Goal: Task Accomplishment & Management: Complete application form

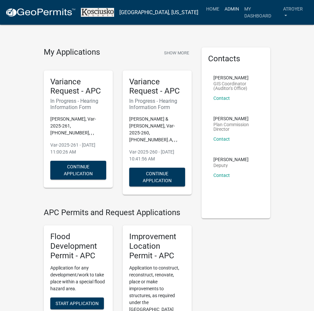
click at [235, 7] on link "Admin" at bounding box center [232, 9] width 20 height 13
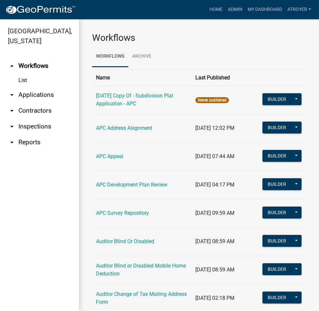
click at [32, 93] on link "arrow_drop_down Applications" at bounding box center [39, 95] width 79 height 16
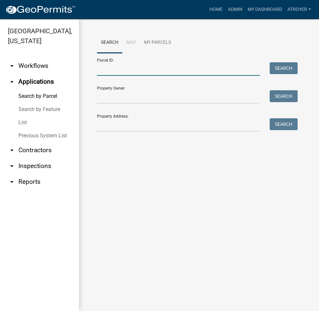
click at [140, 70] on input "Parcel ID:" at bounding box center [178, 68] width 163 height 13
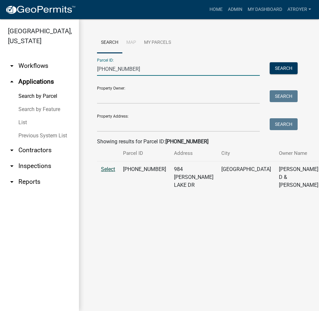
type input "029-099-015"
click at [107, 172] on span "Select" at bounding box center [108, 169] width 14 height 6
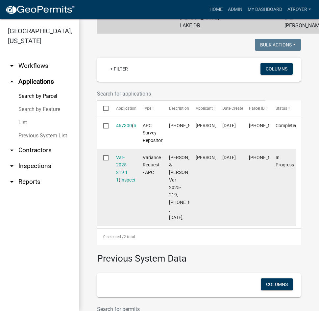
scroll to position [165, 0]
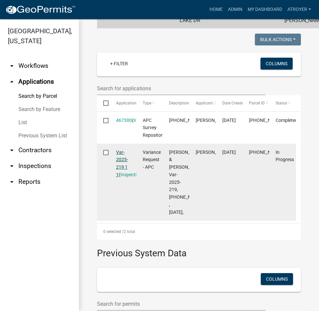
click at [121, 174] on link "Var-2025-219 1 1" at bounding box center [122, 163] width 12 height 28
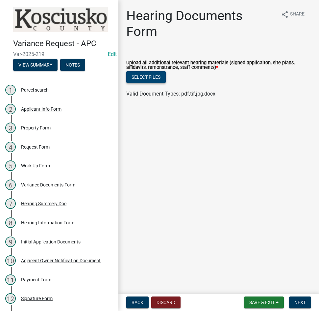
click at [141, 77] on button "Select files" at bounding box center [145, 77] width 39 height 12
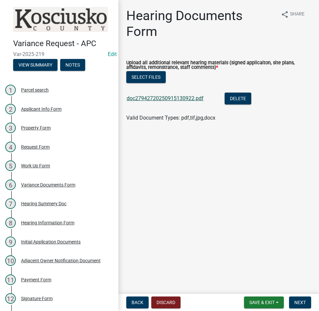
click at [179, 99] on link "doc27942720250915130922.pdf" at bounding box center [165, 98] width 77 height 6
click at [148, 76] on button "Select files" at bounding box center [145, 77] width 39 height 12
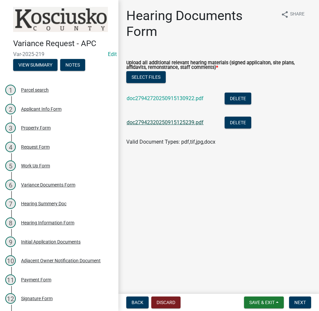
click at [184, 122] on link "doc27942320250915125239.pdf" at bounding box center [165, 122] width 77 height 6
click at [238, 120] on button "Delete" at bounding box center [238, 123] width 27 height 12
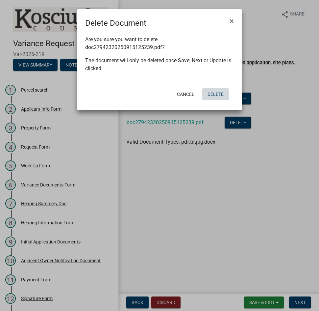
click at [218, 94] on button "Delete" at bounding box center [215, 94] width 27 height 12
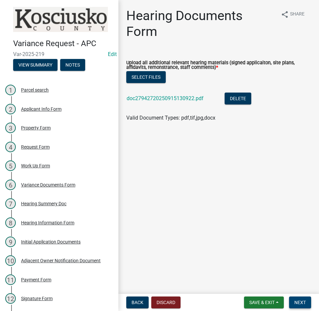
click at [299, 299] on span "Next" at bounding box center [301, 301] width 12 height 5
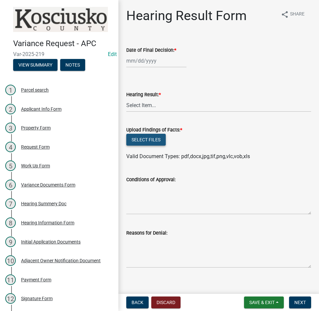
click at [141, 138] on button "Select files" at bounding box center [145, 140] width 39 height 12
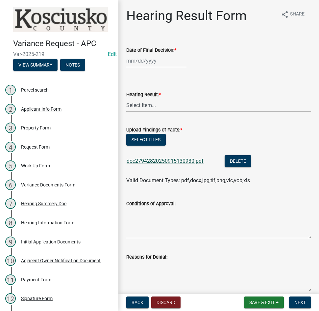
click at [171, 162] on link "doc27942820250915130930.pdf" at bounding box center [165, 161] width 77 height 6
click at [151, 137] on button "Select files" at bounding box center [145, 140] width 39 height 12
click at [55, 107] on div "Applicant Info Form" at bounding box center [41, 109] width 40 height 5
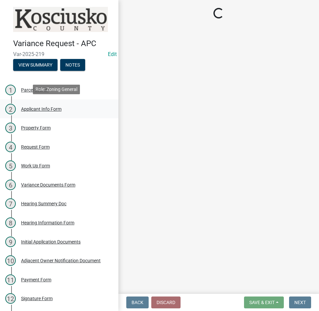
select select "d95389f4-ab5a-4603-9826-29cf73316391"
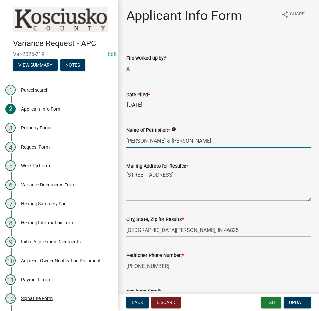
click at [160, 142] on input "Richard & Julie Barrett" at bounding box center [218, 140] width 185 height 13
type input "Richard & Janet Barrett"
click at [293, 299] on button "Update" at bounding box center [297, 302] width 27 height 12
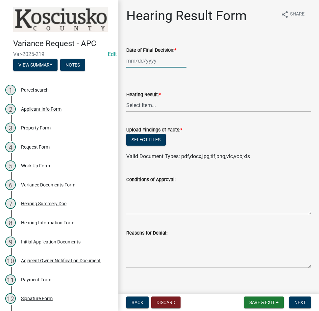
click at [159, 63] on div at bounding box center [156, 60] width 60 height 13
select select "9"
select select "2025"
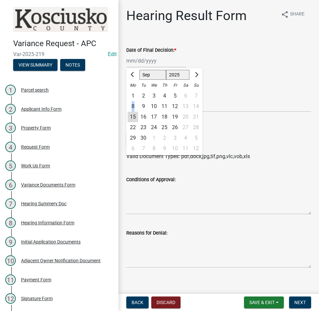
click at [133, 107] on div "8" at bounding box center [133, 106] width 11 height 11
type input "09/08/2025"
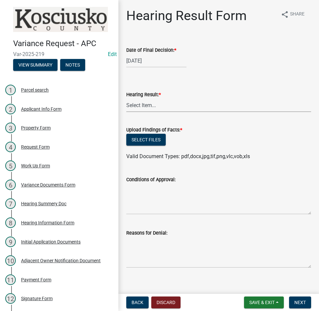
click at [143, 110] on select "Select Item... Approved Denied Withdrawn/Dropped" at bounding box center [218, 104] width 185 height 13
click at [126, 98] on select "Select Item... Approved Denied Withdrawn/Dropped" at bounding box center [218, 104] width 185 height 13
select select "808690c7-bf4f-4afa-b87c-7c10797e051c"
click at [157, 195] on textarea "Conditions of Approval:" at bounding box center [218, 198] width 185 height 31
type textarea "T"
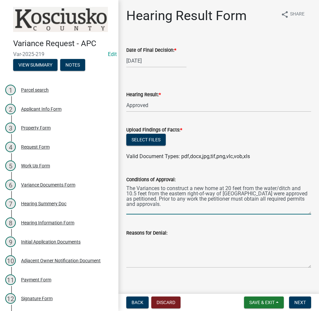
type textarea "The Variances to construct a new home at 20 feet from the water/ditch and 10.5 …"
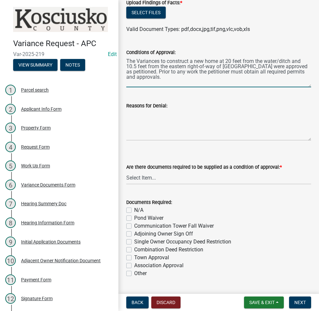
scroll to position [132, 0]
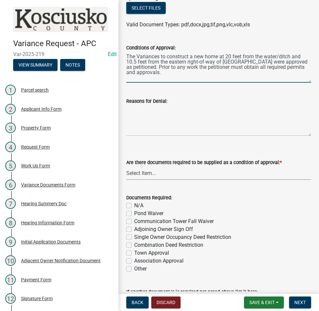
click at [158, 175] on select "Select Item... Yes No N/A" at bounding box center [218, 172] width 185 height 13
click at [126, 166] on select "Select Item... Yes No N/A" at bounding box center [218, 172] width 185 height 13
select select "3ebdabd2-24d2-4634-81b5-20525b4a7a54"
click at [134, 204] on label "N/A" at bounding box center [138, 205] width 9 height 8
click at [134, 204] on input "N/A" at bounding box center [136, 203] width 4 height 4
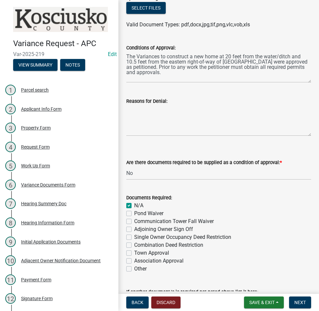
checkbox input "true"
checkbox input "false"
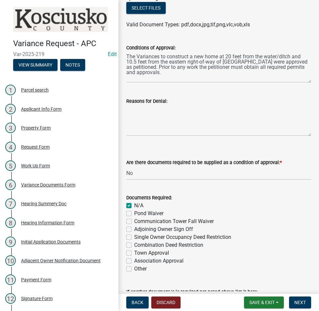
checkbox input "false"
click at [253, 301] on span "Save & Exit" at bounding box center [261, 301] width 25 height 5
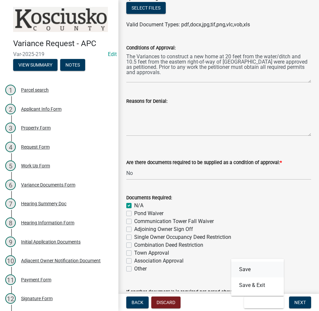
click at [246, 268] on button "Save" at bounding box center [257, 269] width 53 height 16
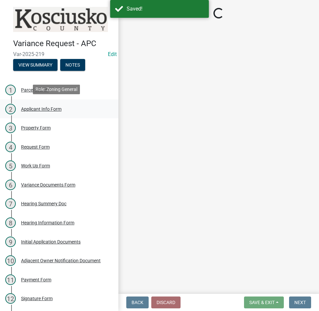
select select "808690c7-bf4f-4afa-b87c-7c10797e051c"
select select "3ebdabd2-24d2-4634-81b5-20525b4a7a54"
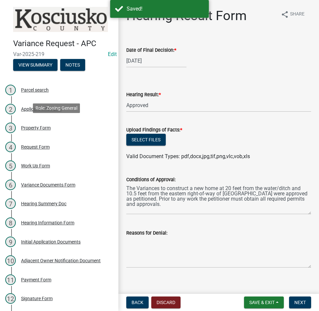
click at [35, 128] on div "Property Form" at bounding box center [36, 127] width 30 height 5
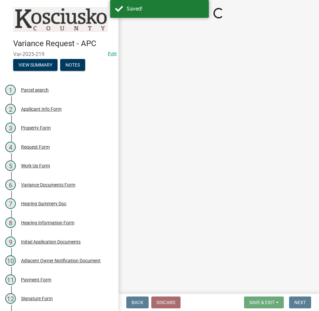
select select "1146270b-2111-4e23-bf7f-74ce85cf7041"
select select "659087aa-417e-424e-9111-bed556ed72cb"
select select "b983368b-bd6c-49f0-a245-937c986c7d91"
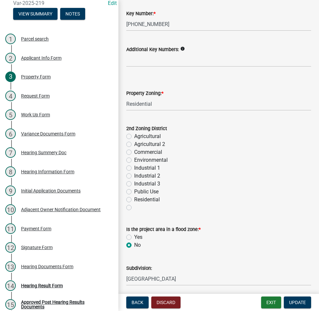
scroll to position [74, 0]
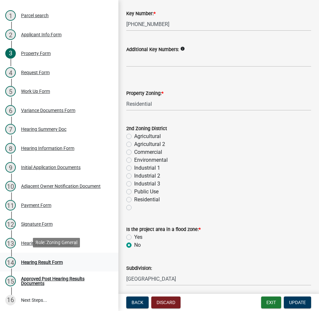
click at [39, 260] on div "Hearing Result Form" at bounding box center [42, 262] width 42 height 5
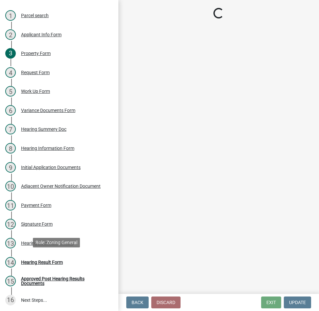
scroll to position [0, 0]
select select "808690c7-bf4f-4afa-b87c-7c10797e051c"
select select "3ebdabd2-24d2-4634-81b5-20525b4a7a54"
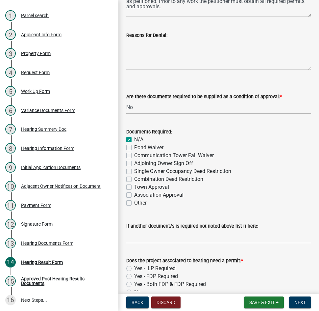
scroll to position [234, 0]
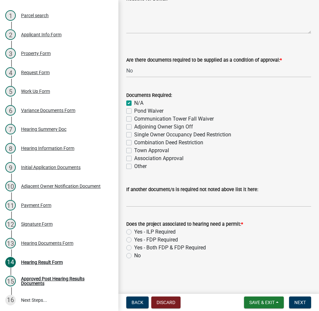
click at [134, 231] on label "Yes - ILP Required" at bounding box center [154, 232] width 41 height 8
click at [134, 231] on input "Yes - ILP Required" at bounding box center [136, 230] width 4 height 4
radio input "true"
click at [301, 302] on span "Next" at bounding box center [301, 301] width 12 height 5
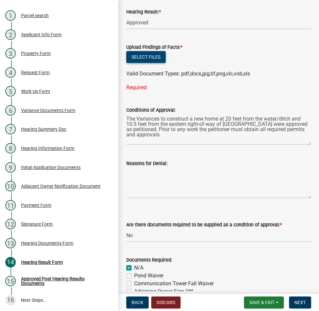
click at [148, 55] on button "Select files" at bounding box center [145, 57] width 39 height 12
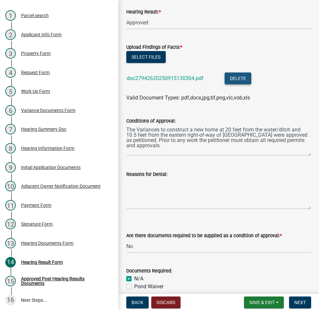
click at [244, 76] on button "Delete" at bounding box center [238, 78] width 27 height 12
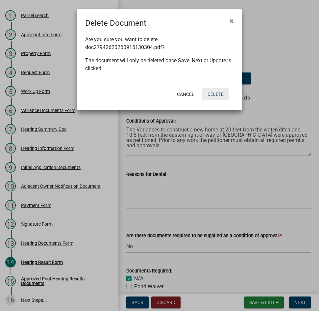
click at [213, 94] on button "Delete" at bounding box center [215, 94] width 27 height 12
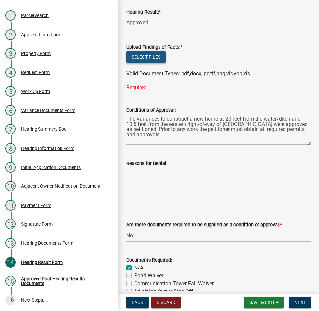
click at [143, 56] on button "Select files" at bounding box center [145, 57] width 39 height 12
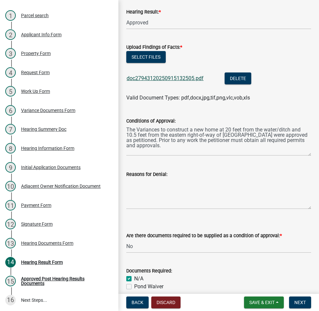
click at [177, 77] on link "doc27943120250915132505.pdf" at bounding box center [165, 78] width 77 height 6
click at [145, 56] on button "Select files" at bounding box center [145, 57] width 39 height 12
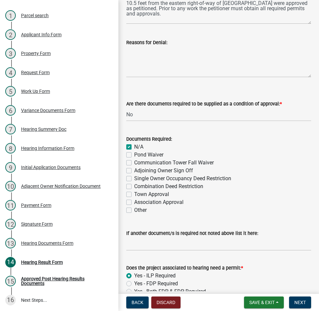
scroll to position [258, 0]
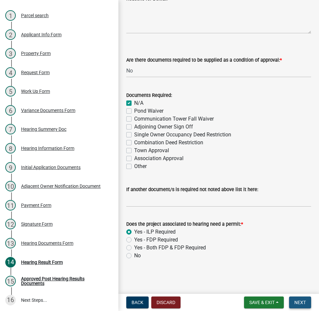
click at [293, 303] on button "Next" at bounding box center [300, 302] width 22 height 12
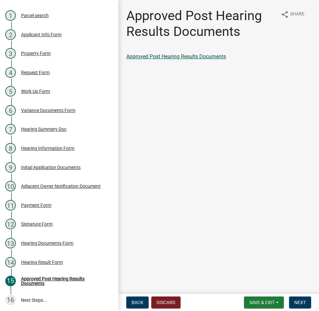
click at [188, 55] on link "Approved Post Hearing Results Documents" at bounding box center [176, 56] width 100 height 6
click at [301, 301] on span "Next" at bounding box center [301, 301] width 12 height 5
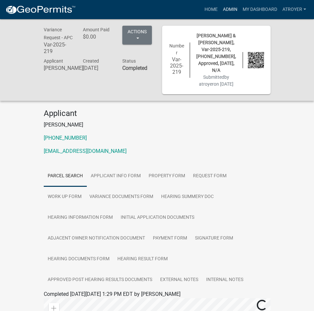
click at [226, 8] on link "Admin" at bounding box center [231, 9] width 20 height 13
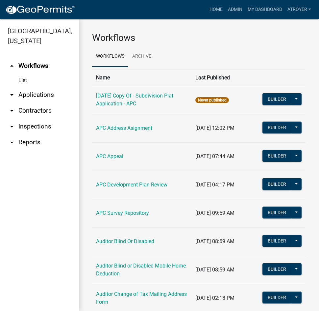
drag, startPoint x: 50, startPoint y: 93, endPoint x: 56, endPoint y: 94, distance: 5.7
click at [51, 94] on link "arrow_drop_down Applications" at bounding box center [39, 95] width 79 height 16
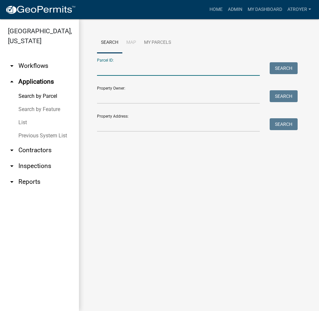
click at [184, 66] on input "Parcel ID:" at bounding box center [178, 68] width 163 height 13
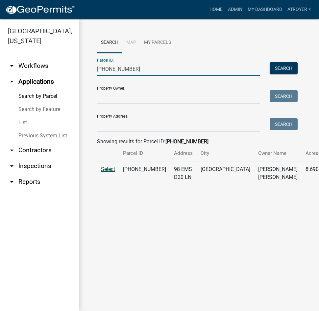
type input "027-099-012"
click at [105, 172] on span "Select" at bounding box center [108, 169] width 14 height 6
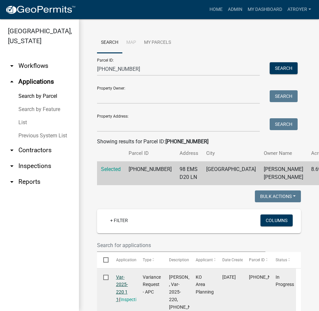
click at [123, 291] on link "Var-2025-220 1 1" at bounding box center [122, 288] width 12 height 28
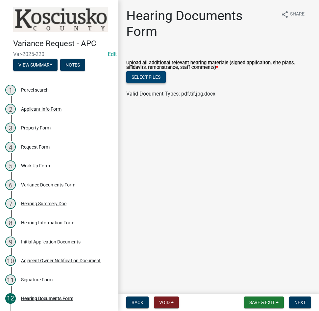
click at [144, 77] on button "Select files" at bounding box center [145, 77] width 39 height 12
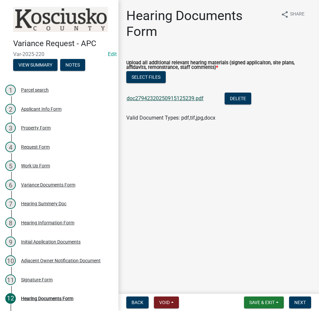
click at [151, 99] on link "doc27942320250915125239.pdf" at bounding box center [165, 98] width 77 height 6
click at [237, 96] on button "Delete" at bounding box center [238, 98] width 27 height 12
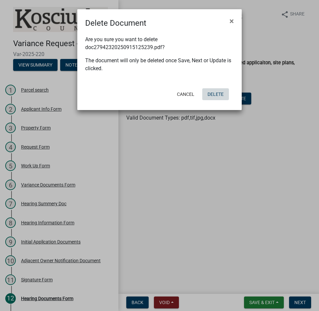
click at [213, 95] on button "Delete" at bounding box center [215, 94] width 27 height 12
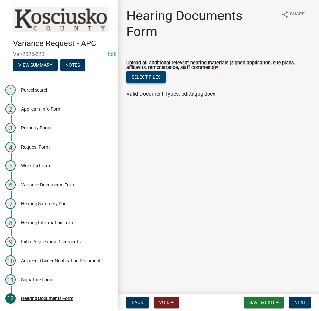
click at [143, 80] on button "Select files" at bounding box center [145, 77] width 39 height 12
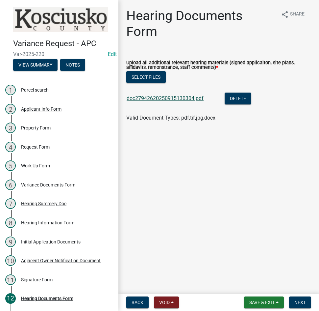
click at [174, 97] on link "doc27942620250915130304.pdf" at bounding box center [165, 98] width 77 height 6
click at [245, 100] on button "Delete" at bounding box center [238, 98] width 27 height 12
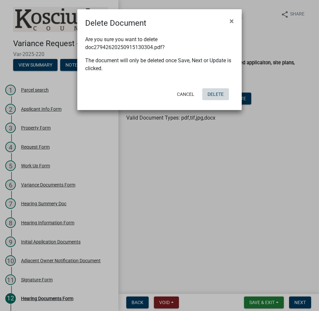
click at [219, 94] on button "Delete" at bounding box center [215, 94] width 27 height 12
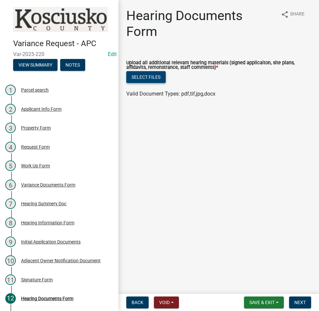
click at [144, 76] on button "Select files" at bounding box center [145, 77] width 39 height 12
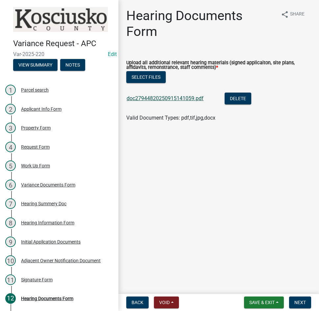
click at [176, 97] on link "doc27944820250915141059.pdf" at bounding box center [165, 98] width 77 height 6
click at [236, 100] on button "Delete" at bounding box center [238, 98] width 27 height 12
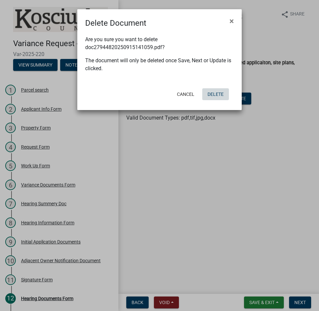
click at [215, 95] on button "Delete" at bounding box center [215, 94] width 27 height 12
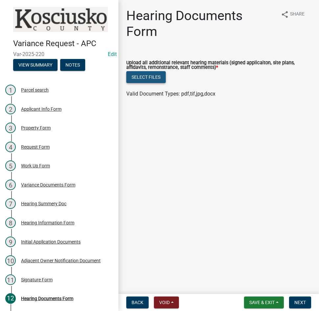
click at [149, 78] on button "Select files" at bounding box center [145, 77] width 39 height 12
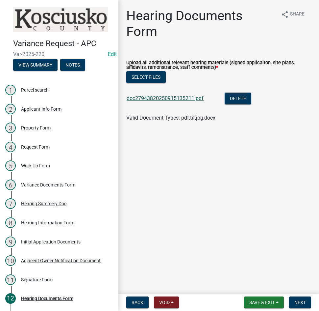
click at [183, 96] on link "doc27943820250915135211.pdf" at bounding box center [165, 98] width 77 height 6
click at [238, 100] on button "Delete" at bounding box center [238, 98] width 27 height 12
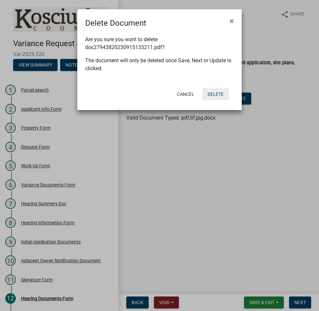
click at [221, 95] on button "Delete" at bounding box center [215, 94] width 27 height 12
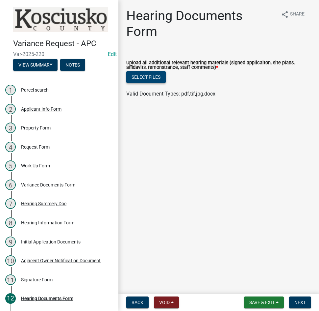
click at [157, 77] on button "Select files" at bounding box center [145, 77] width 39 height 12
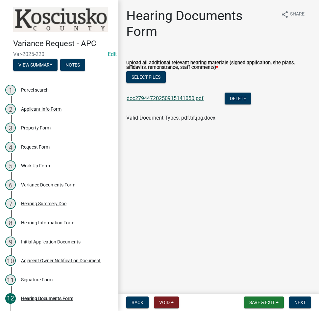
click at [187, 96] on link "doc27944720250915141050.pdf" at bounding box center [165, 98] width 77 height 6
drag, startPoint x: 300, startPoint y: 301, endPoint x: 297, endPoint y: 296, distance: 6.2
click at [300, 301] on span "Next" at bounding box center [301, 301] width 12 height 5
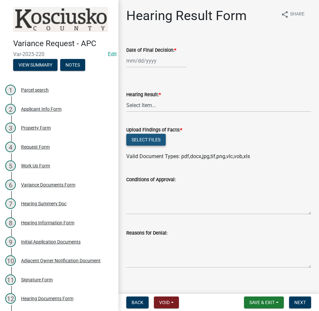
click at [146, 142] on button "Select files" at bounding box center [145, 140] width 39 height 12
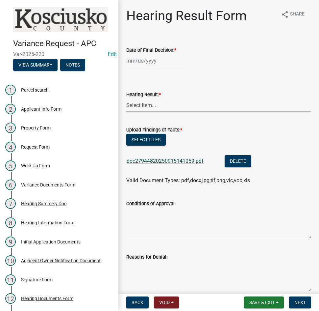
click at [168, 161] on link "doc27944820250915141059.pdf" at bounding box center [165, 161] width 77 height 6
click at [235, 159] on button "Delete" at bounding box center [238, 161] width 27 height 12
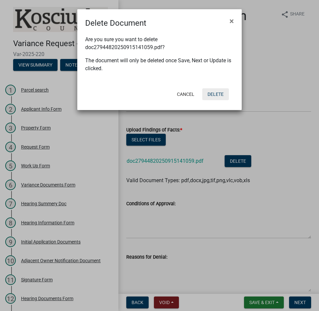
click at [214, 92] on button "Delete" at bounding box center [215, 94] width 27 height 12
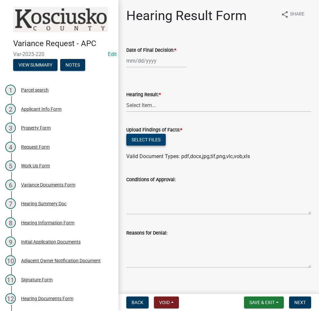
click at [145, 137] on button "Select files" at bounding box center [145, 140] width 39 height 12
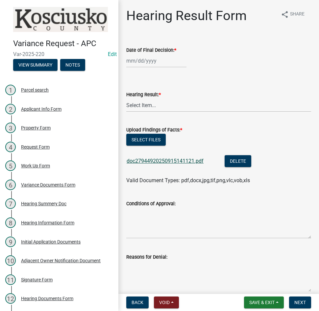
click at [192, 163] on link "doc27944920250915141121.pdf" at bounding box center [165, 161] width 77 height 6
click at [151, 141] on button "Select files" at bounding box center [145, 140] width 39 height 12
click at [167, 62] on div at bounding box center [156, 60] width 60 height 13
select select "9"
select select "2025"
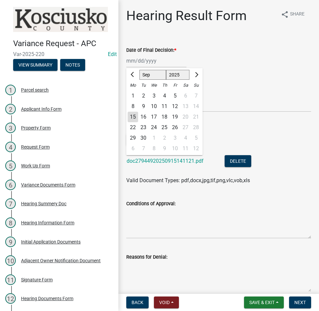
click at [133, 106] on div "8" at bounding box center [133, 106] width 11 height 11
type input "09/08/2025"
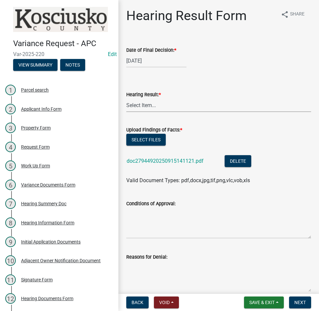
click at [169, 109] on select "Select Item... Approved Denied Withdrawn/Dropped" at bounding box center [218, 104] width 185 height 13
click at [126, 98] on select "Select Item... Approved Denied Withdrawn/Dropped" at bounding box center [218, 104] width 185 height 13
select select "808690c7-bf4f-4afa-b87c-7c10797e051c"
click at [195, 219] on textarea "Conditions of Approval:" at bounding box center [218, 222] width 185 height 31
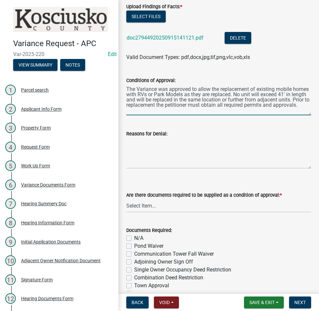
scroll to position [132, 0]
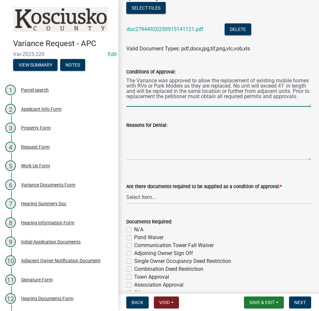
type textarea "The Variance was approved to allow the replacement of existing mobile homes wit…"
click at [171, 198] on select "Select Item... Yes No N/A" at bounding box center [218, 196] width 185 height 13
click at [126, 190] on select "Select Item... Yes No N/A" at bounding box center [218, 196] width 185 height 13
select select "3ebdabd2-24d2-4634-81b5-20525b4a7a54"
click at [134, 227] on label "N/A" at bounding box center [138, 229] width 9 height 8
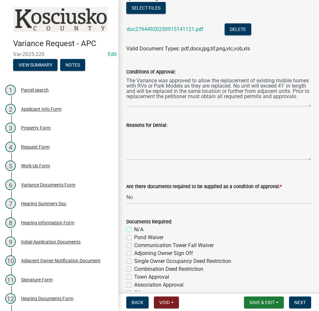
click at [134, 227] on input "N/A" at bounding box center [136, 227] width 4 height 4
checkbox input "true"
checkbox input "false"
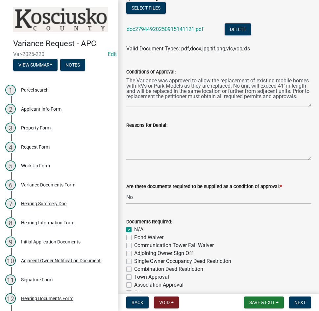
checkbox input "false"
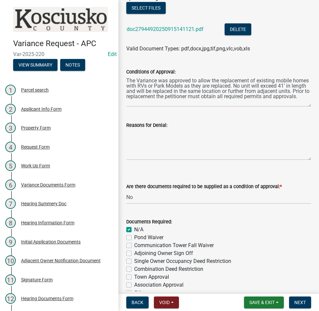
scroll to position [258, 0]
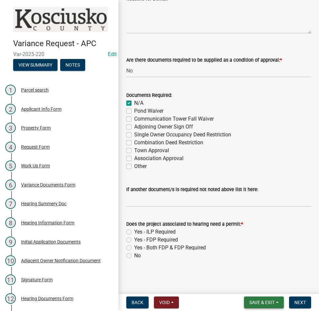
click at [261, 300] on span "Save & Exit" at bounding box center [261, 301] width 25 height 5
click at [253, 270] on button "Save" at bounding box center [257, 269] width 53 height 16
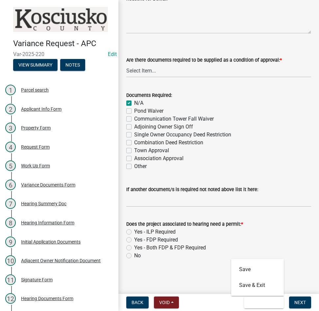
scroll to position [0, 0]
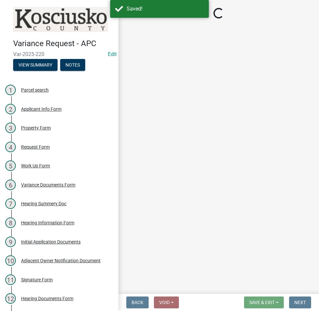
select select "808690c7-bf4f-4afa-b87c-7c10797e051c"
select select "3ebdabd2-24d2-4634-81b5-20525b4a7a54"
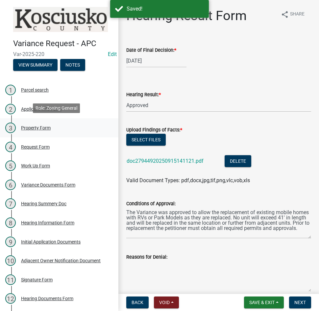
click at [37, 127] on div "Property Form" at bounding box center [36, 127] width 30 height 5
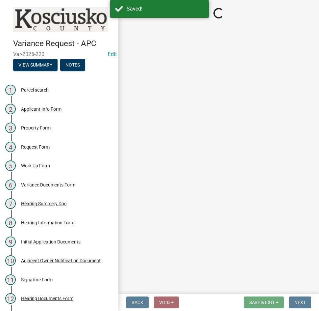
select select "ea119d11-e52e-4559-b746-af06211fe819"
select select "659087aa-417e-424e-9111-bed556ed72cb"
select select "8c3b6099-7925-4df4-a459-01e50184b84c"
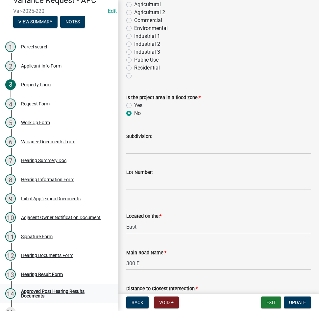
scroll to position [55, 0]
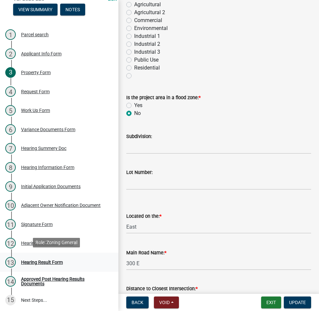
click at [55, 260] on div "Hearing Result Form" at bounding box center [42, 262] width 42 height 5
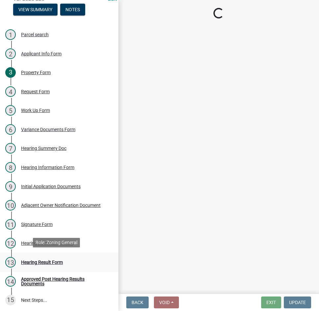
scroll to position [0, 0]
select select "808690c7-bf4f-4afa-b87c-7c10797e051c"
select select "3ebdabd2-24d2-4634-81b5-20525b4a7a54"
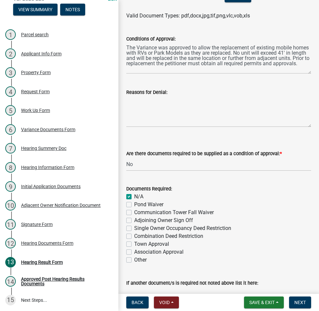
scroll to position [258, 0]
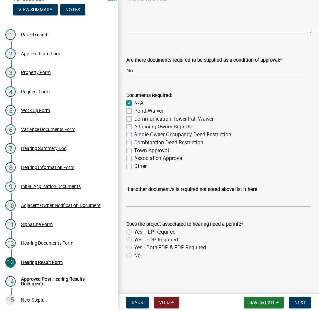
click at [134, 229] on label "Yes - ILP Required" at bounding box center [154, 232] width 41 height 8
click at [134, 229] on input "Yes - ILP Required" at bounding box center [136, 230] width 4 height 4
radio input "true"
click at [300, 303] on span "Next" at bounding box center [301, 301] width 12 height 5
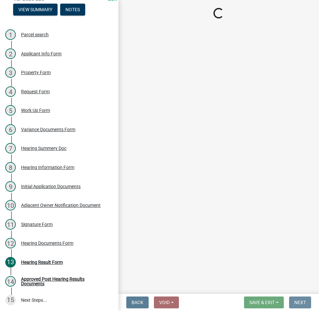
scroll to position [0, 0]
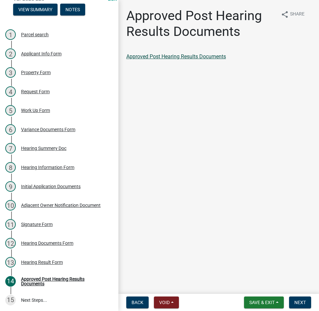
click at [190, 58] on link "Approved Post Hearing Results Documents" at bounding box center [176, 56] width 100 height 6
click at [294, 303] on button "Next" at bounding box center [300, 302] width 22 height 12
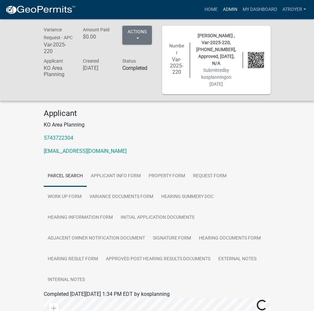
click at [226, 9] on link "Admin" at bounding box center [231, 9] width 20 height 13
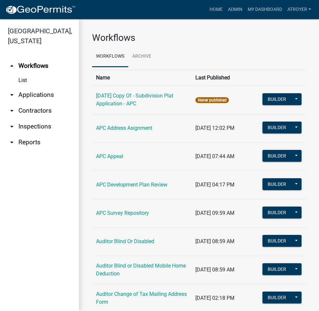
click at [29, 93] on link "arrow_drop_down Applications" at bounding box center [39, 95] width 79 height 16
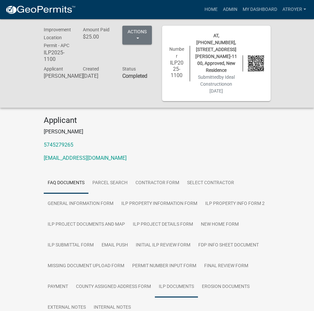
click at [178, 277] on link "ILP Documents" at bounding box center [176, 286] width 43 height 21
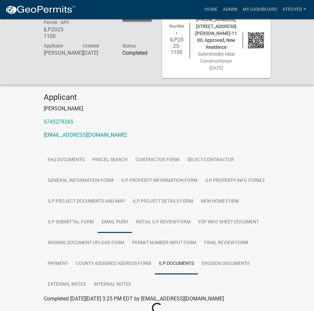
scroll to position [28, 0]
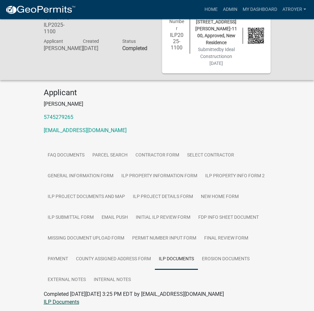
click at [63, 299] on link "ILP Documents" at bounding box center [62, 302] width 36 height 6
